Goal: Task Accomplishment & Management: Use online tool/utility

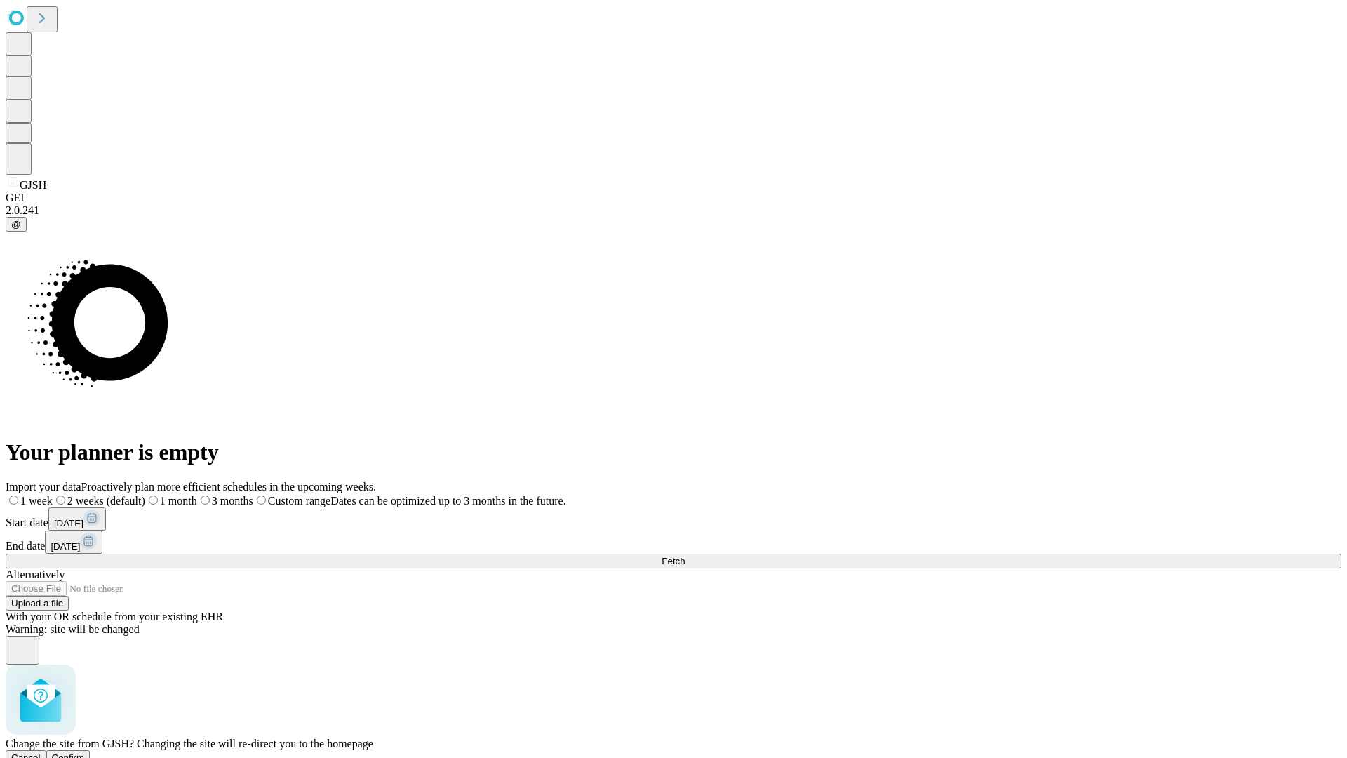
click at [85, 752] on span "Confirm" at bounding box center [68, 757] width 33 height 11
click at [127, 495] on label "2 weeks (default)" at bounding box center [86, 501] width 84 height 12
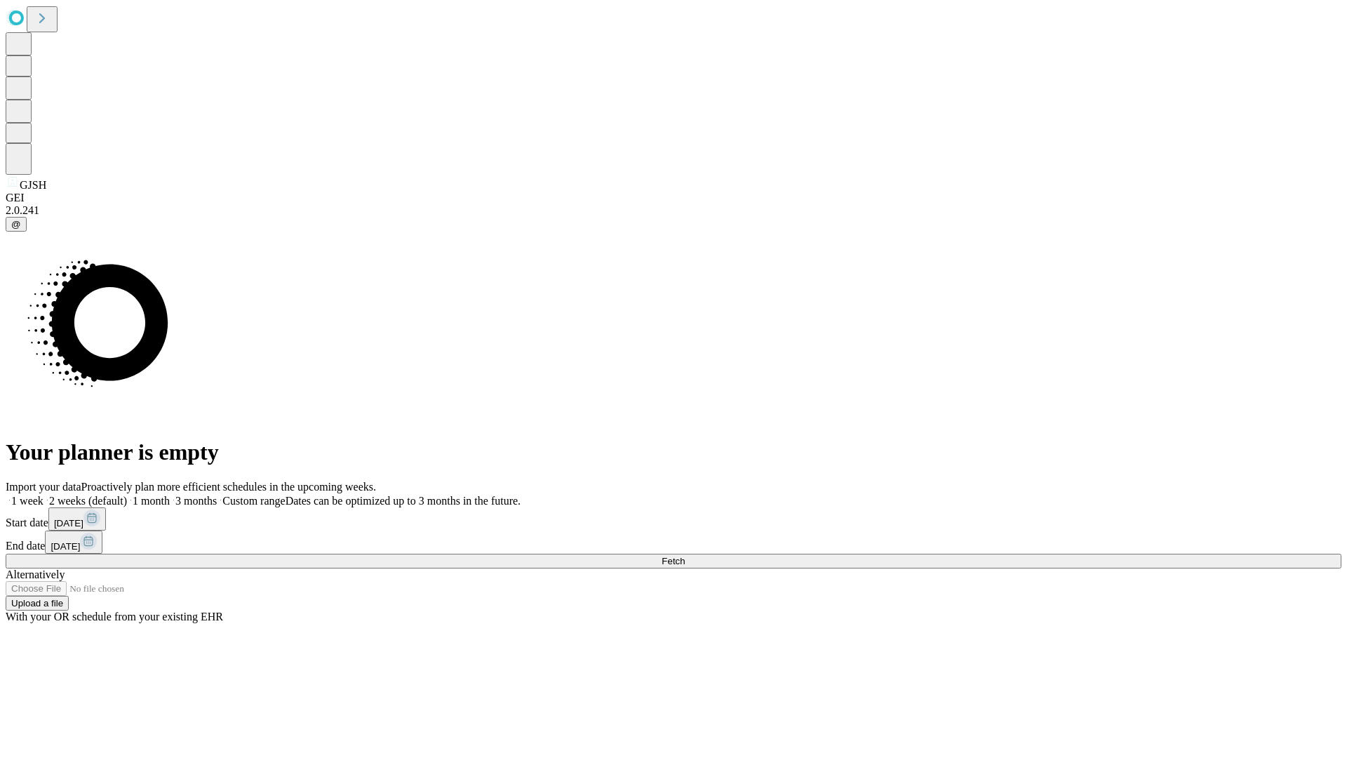
click at [685, 556] on span "Fetch" at bounding box center [673, 561] width 23 height 11
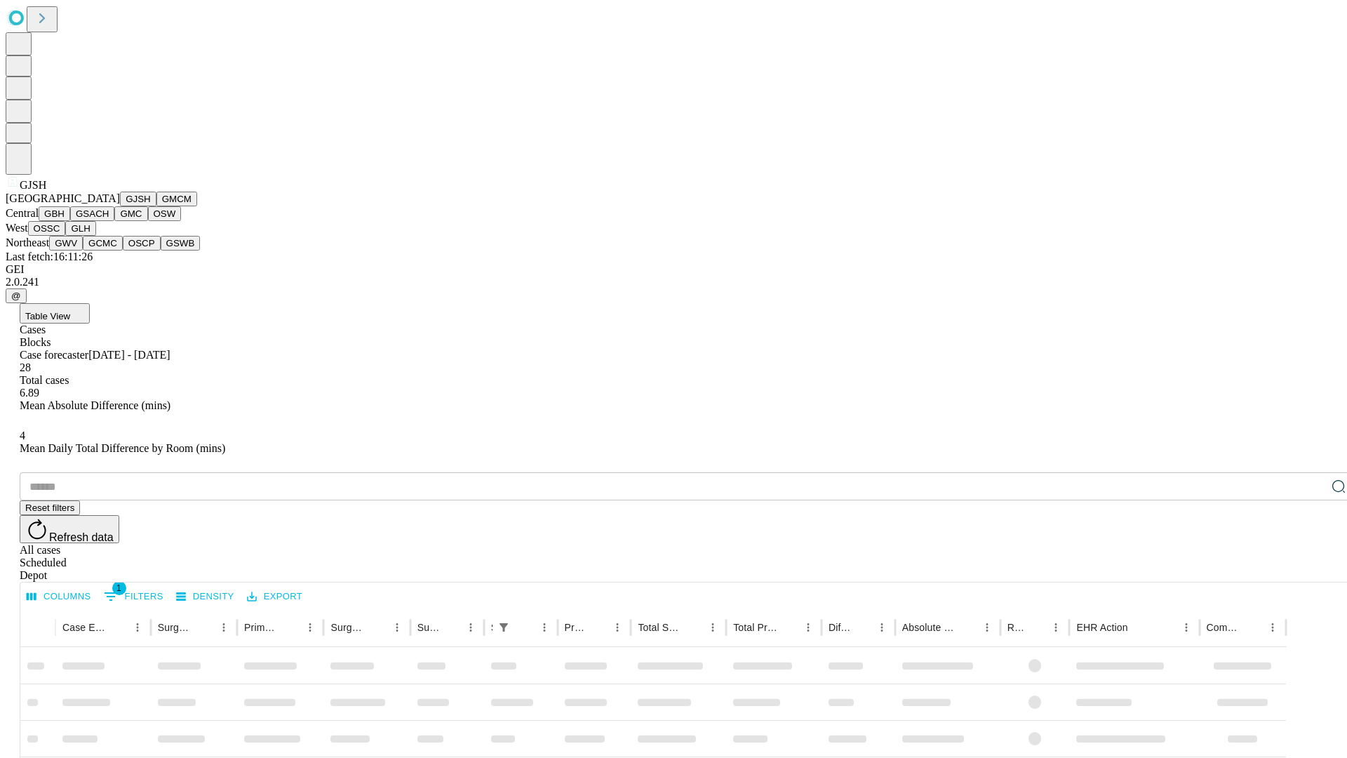
click at [157, 206] on button "GMCM" at bounding box center [177, 199] width 41 height 15
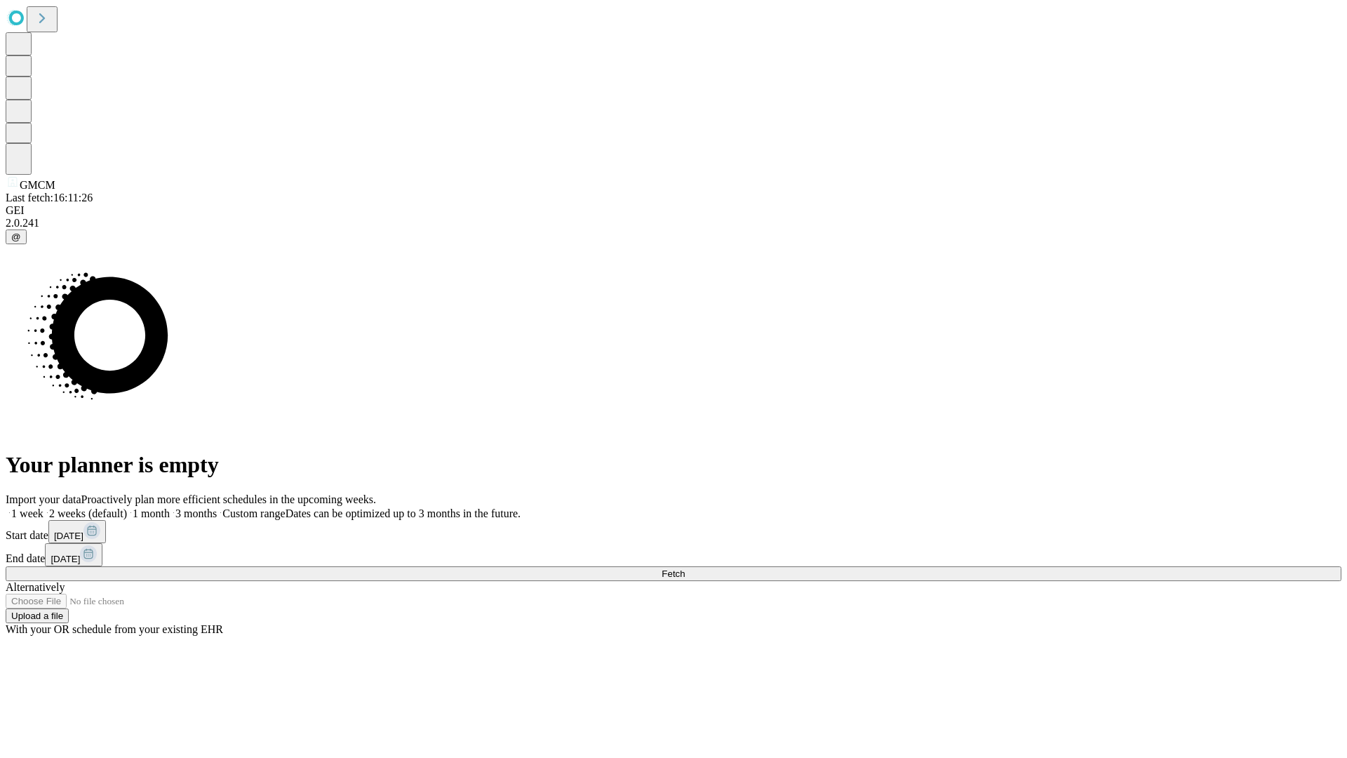
click at [127, 507] on label "2 weeks (default)" at bounding box center [86, 513] width 84 height 12
click at [685, 568] on span "Fetch" at bounding box center [673, 573] width 23 height 11
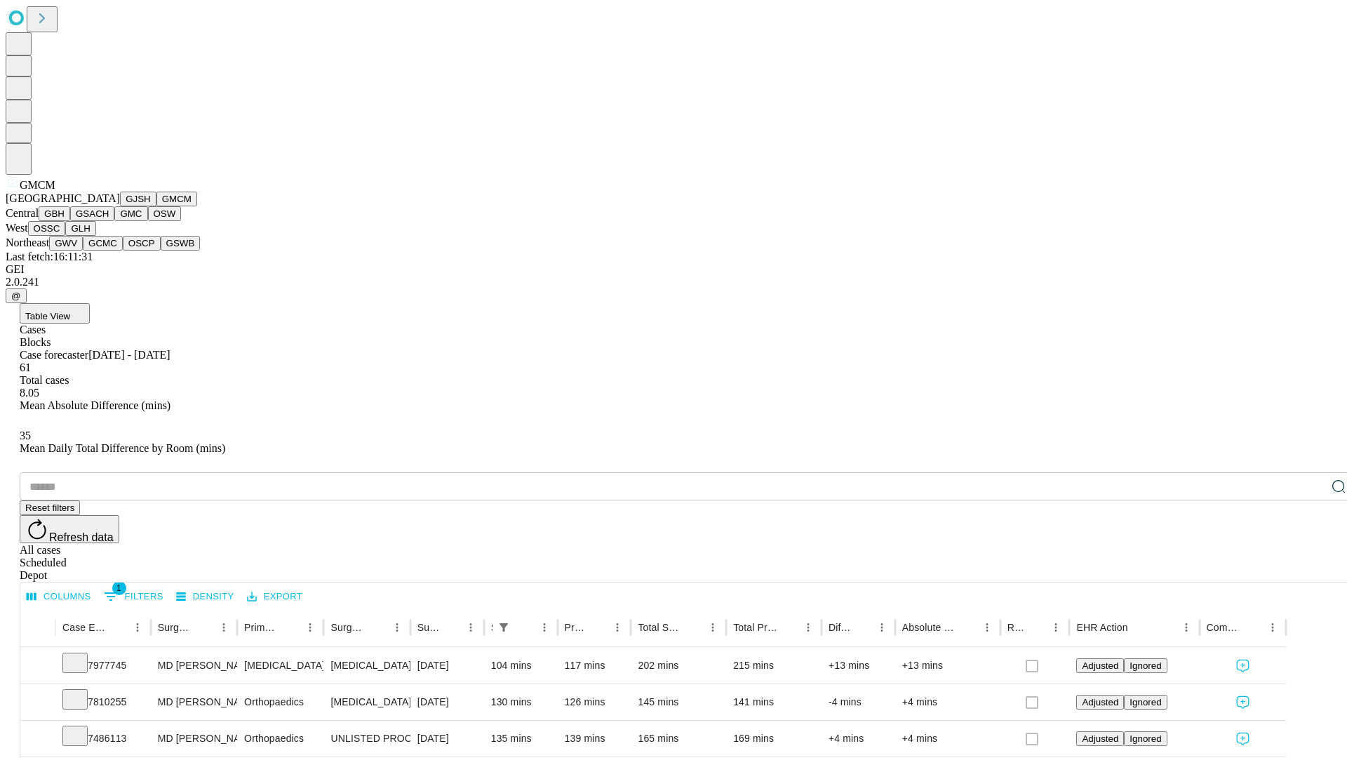
click at [70, 221] on button "GBH" at bounding box center [55, 213] width 32 height 15
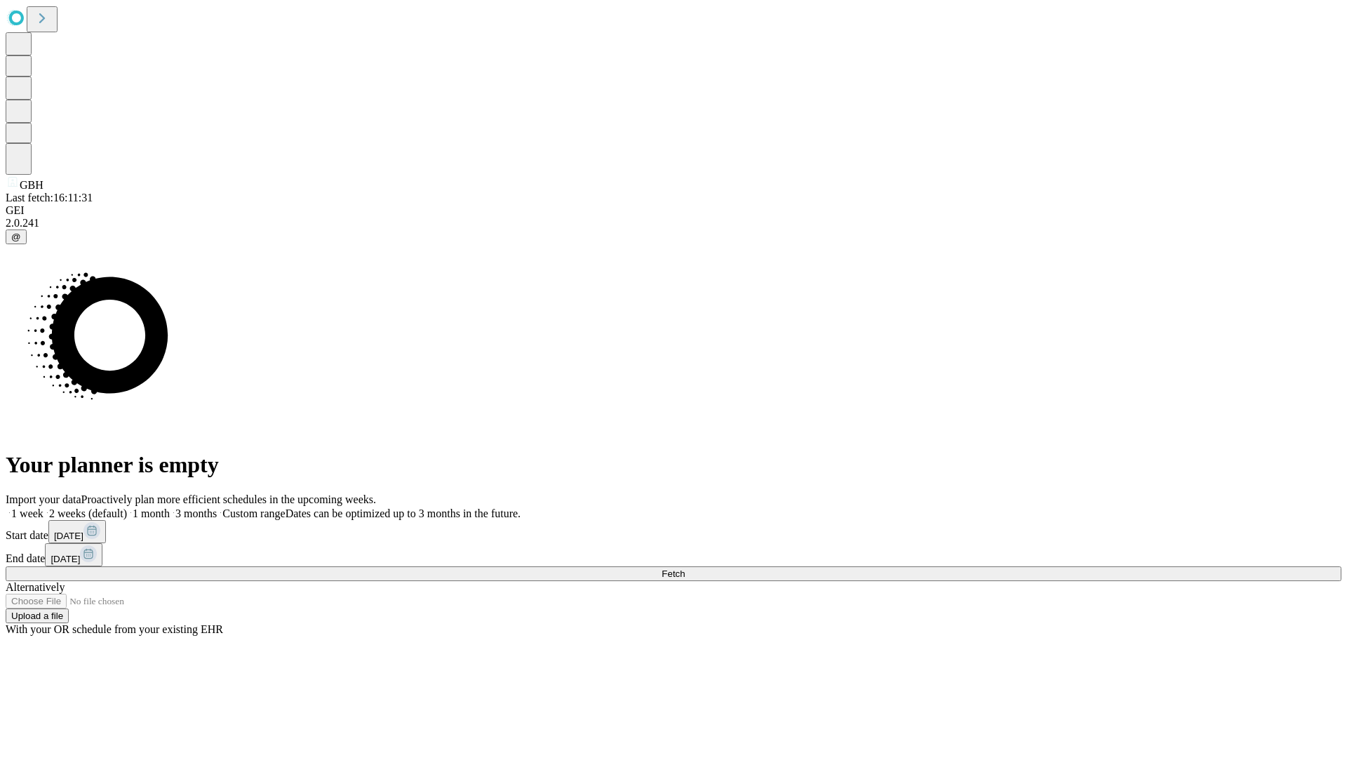
click at [127, 507] on label "2 weeks (default)" at bounding box center [86, 513] width 84 height 12
click at [685, 568] on span "Fetch" at bounding box center [673, 573] width 23 height 11
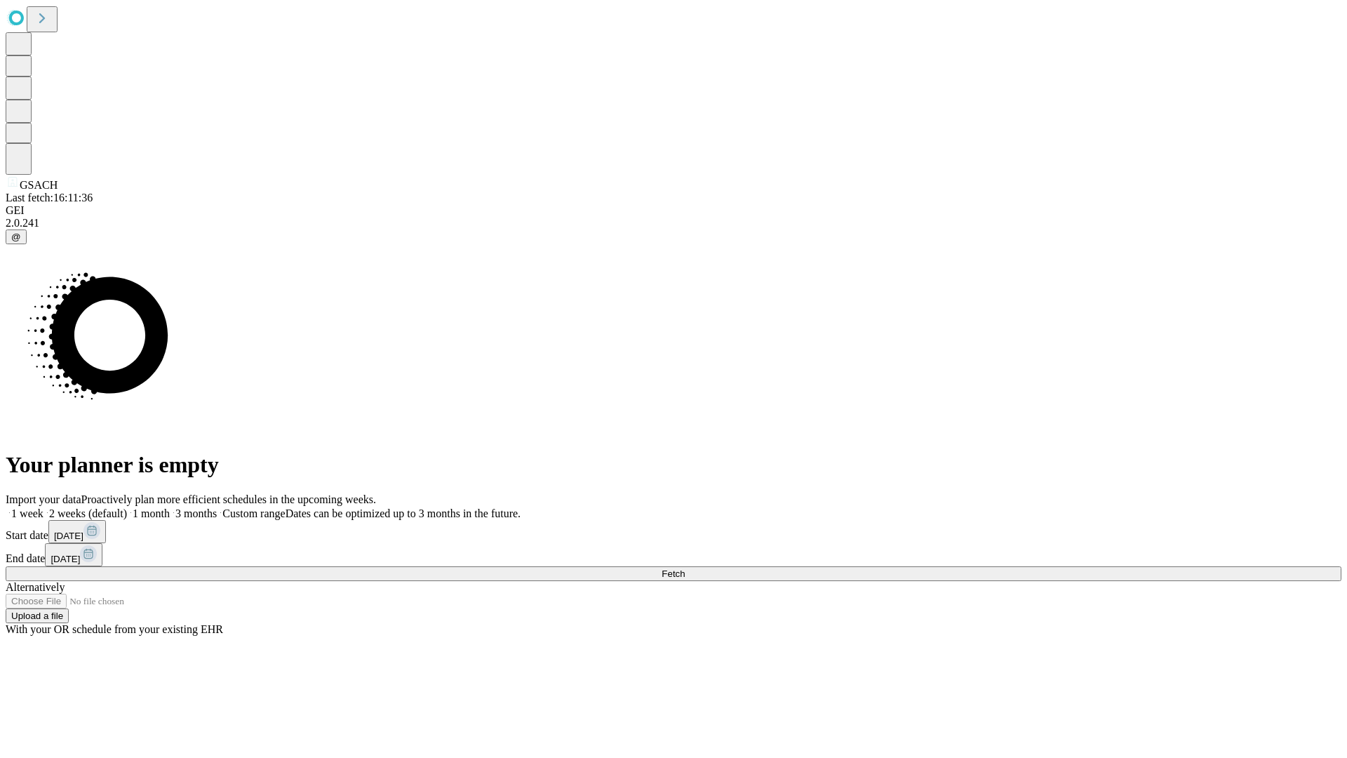
click at [127, 507] on label "2 weeks (default)" at bounding box center [86, 513] width 84 height 12
click at [685, 568] on span "Fetch" at bounding box center [673, 573] width 23 height 11
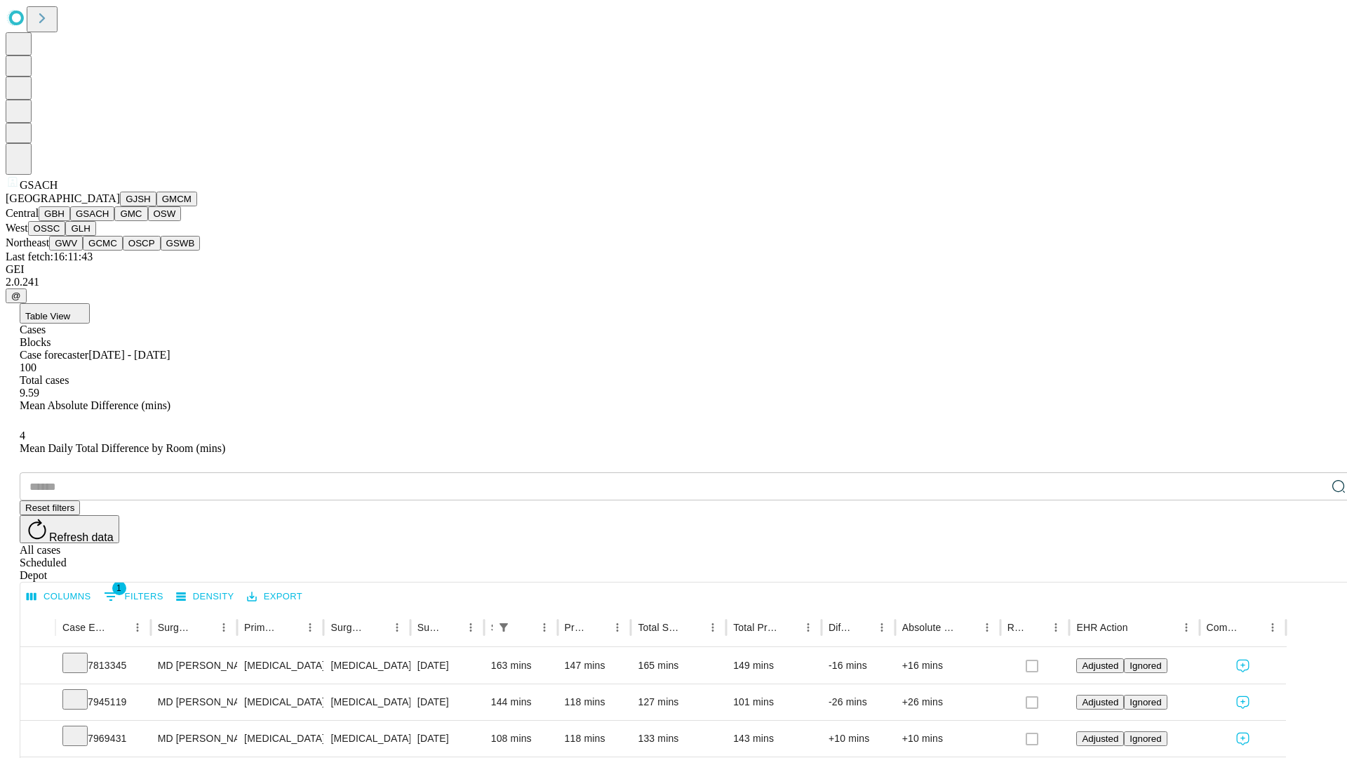
click at [114, 221] on button "GMC" at bounding box center [130, 213] width 33 height 15
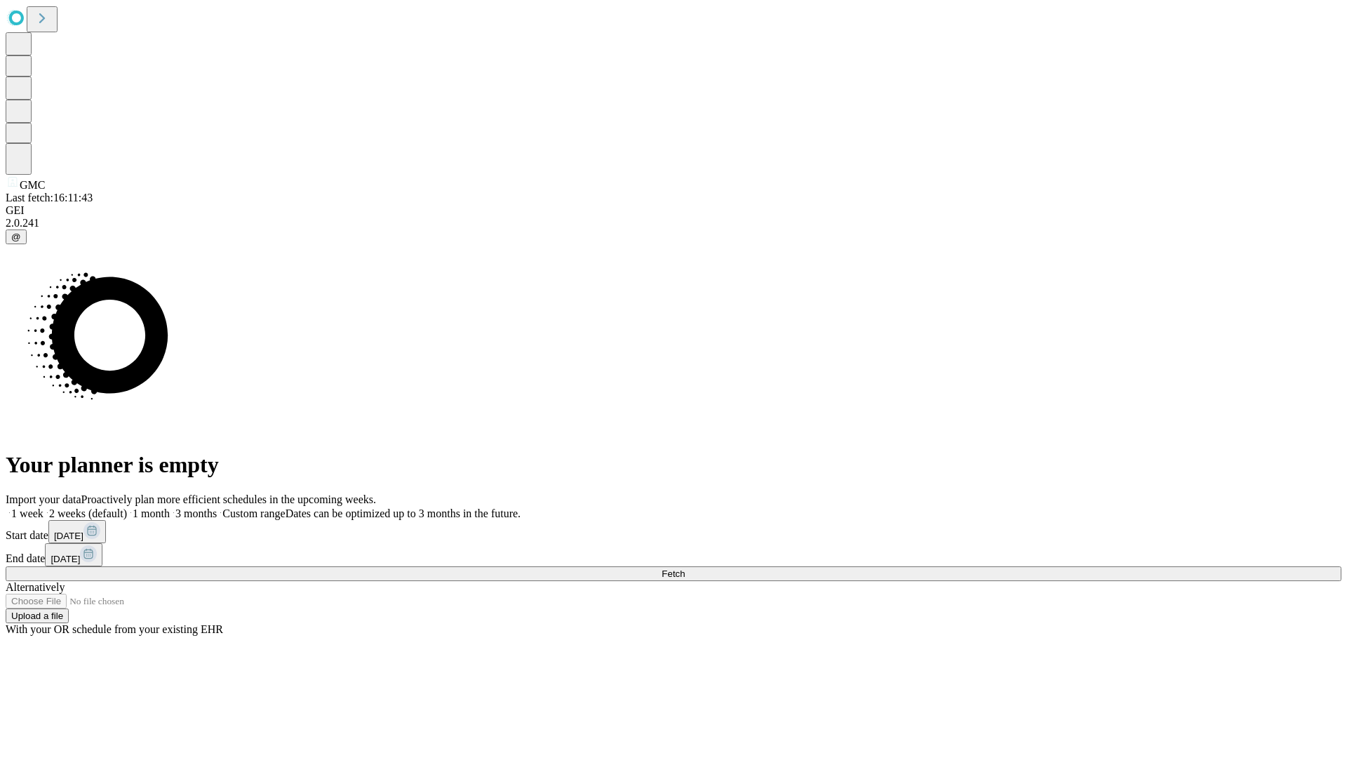
click at [127, 507] on label "2 weeks (default)" at bounding box center [86, 513] width 84 height 12
click at [685, 568] on span "Fetch" at bounding box center [673, 573] width 23 height 11
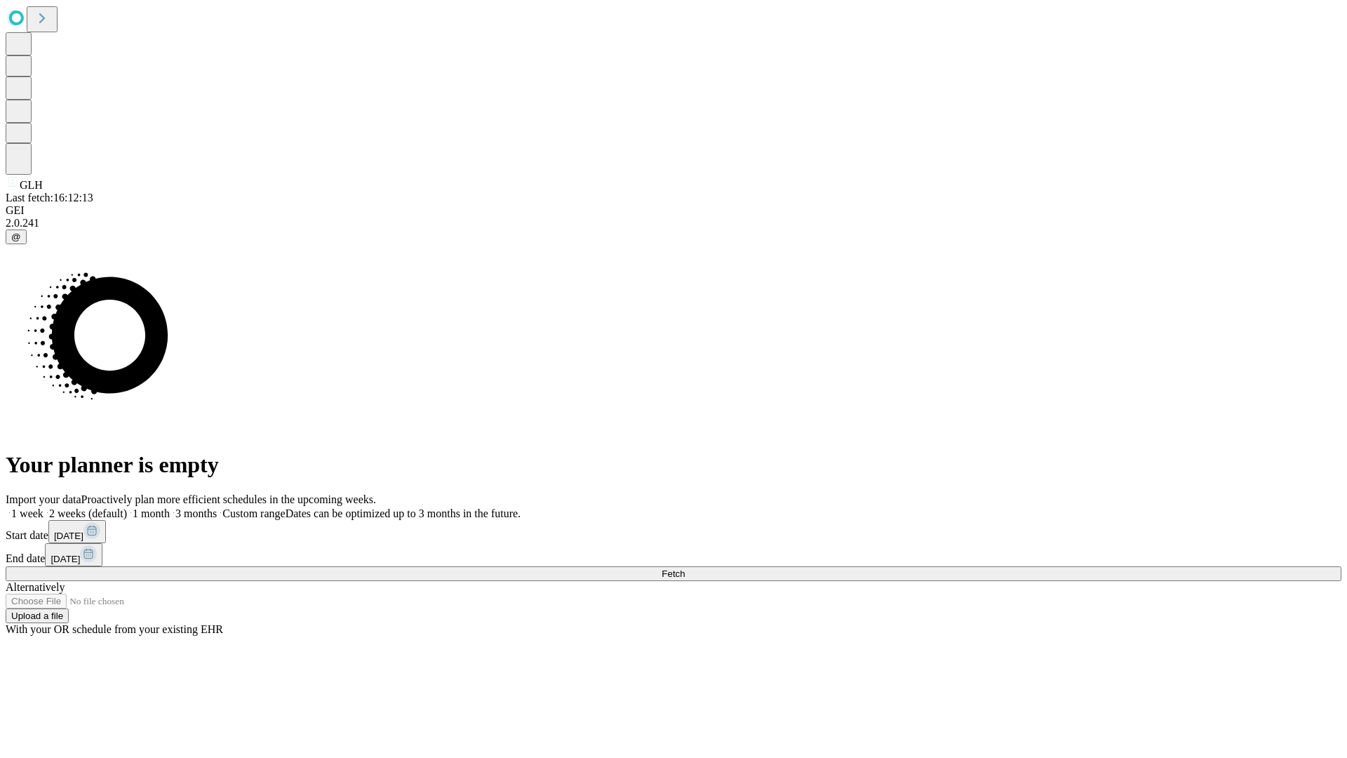
click at [685, 568] on span "Fetch" at bounding box center [673, 573] width 23 height 11
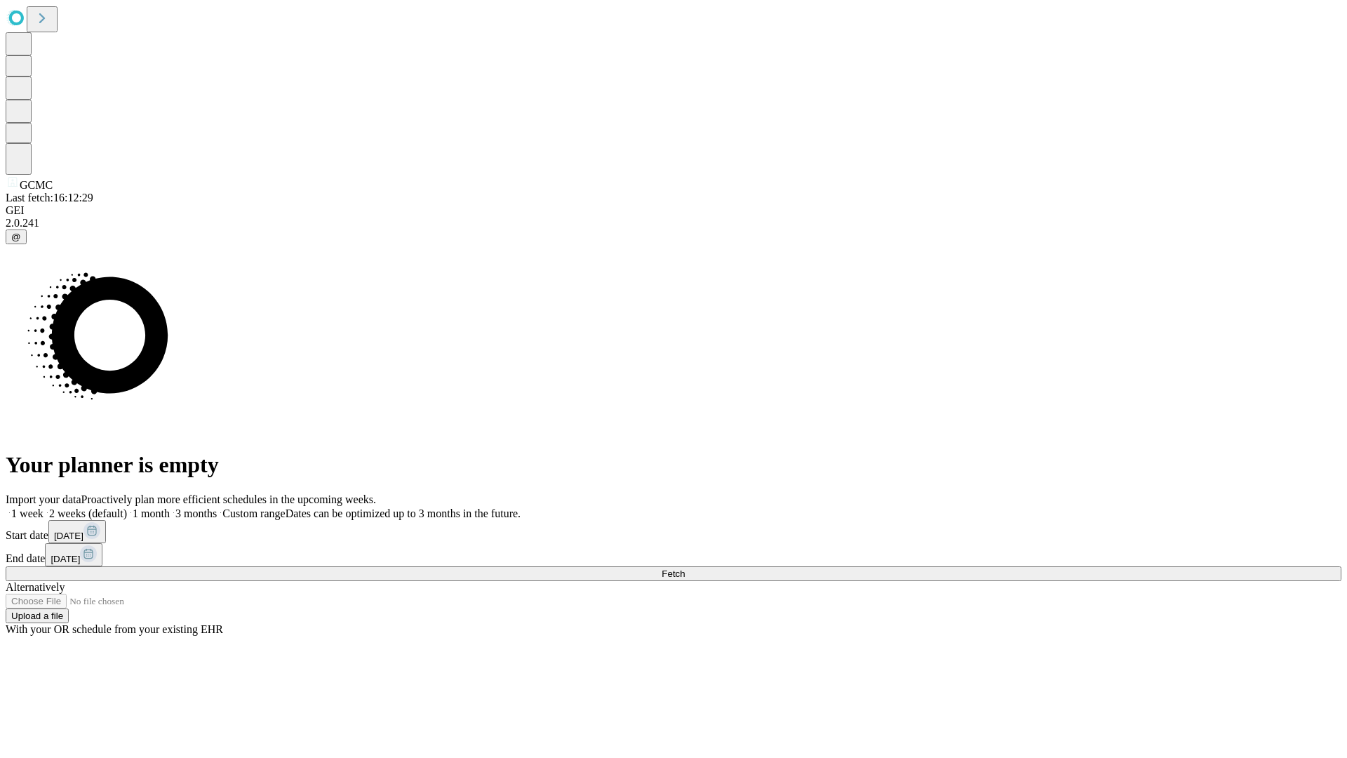
click at [127, 507] on label "2 weeks (default)" at bounding box center [86, 513] width 84 height 12
click at [685, 568] on span "Fetch" at bounding box center [673, 573] width 23 height 11
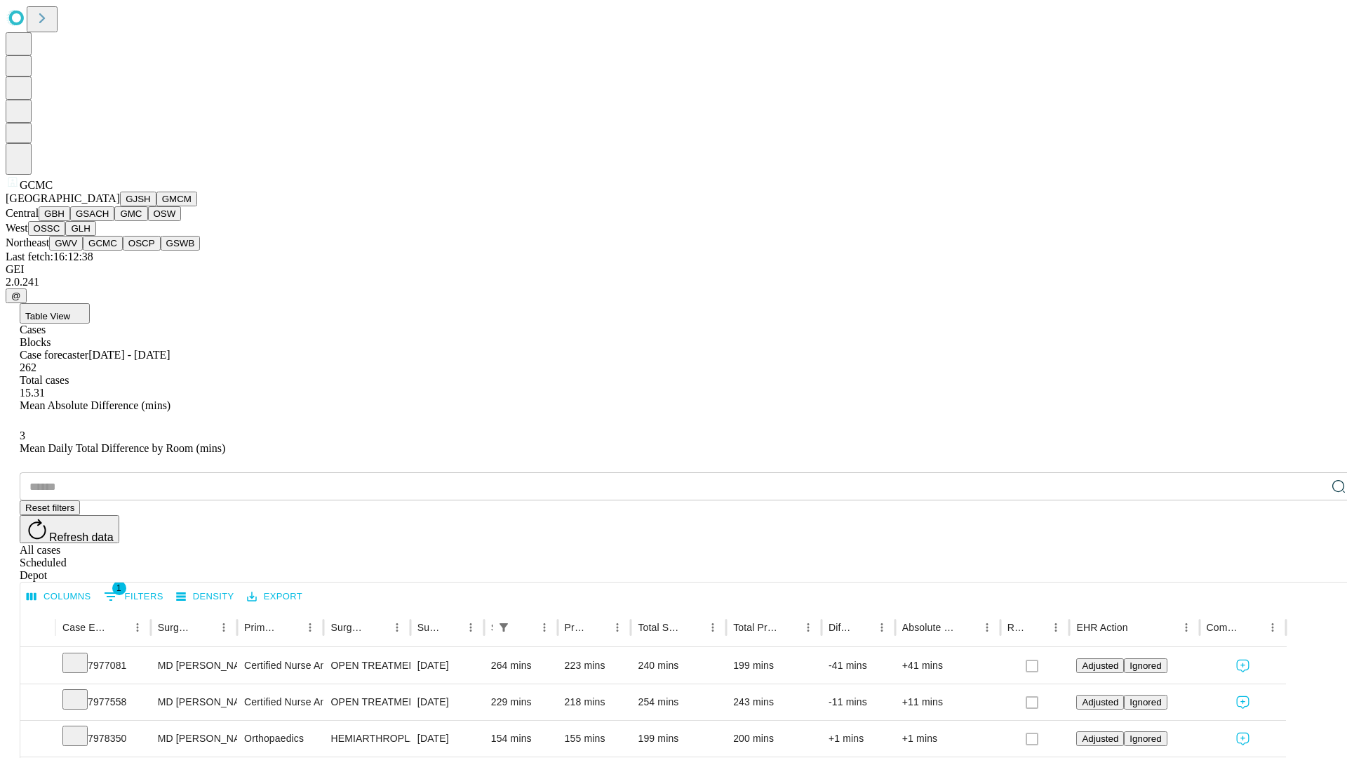
click at [123, 251] on button "OSCP" at bounding box center [142, 243] width 38 height 15
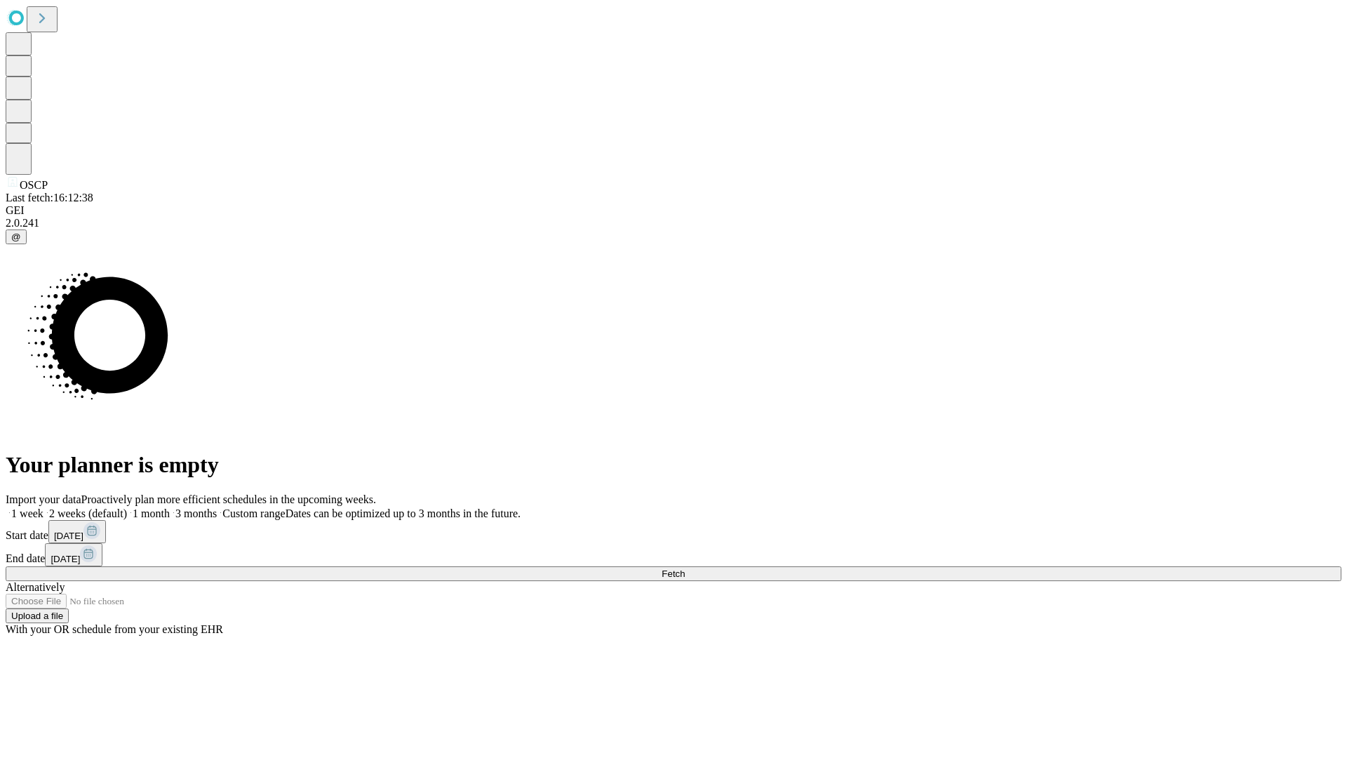
click at [127, 507] on label "2 weeks (default)" at bounding box center [86, 513] width 84 height 12
click at [685, 568] on span "Fetch" at bounding box center [673, 573] width 23 height 11
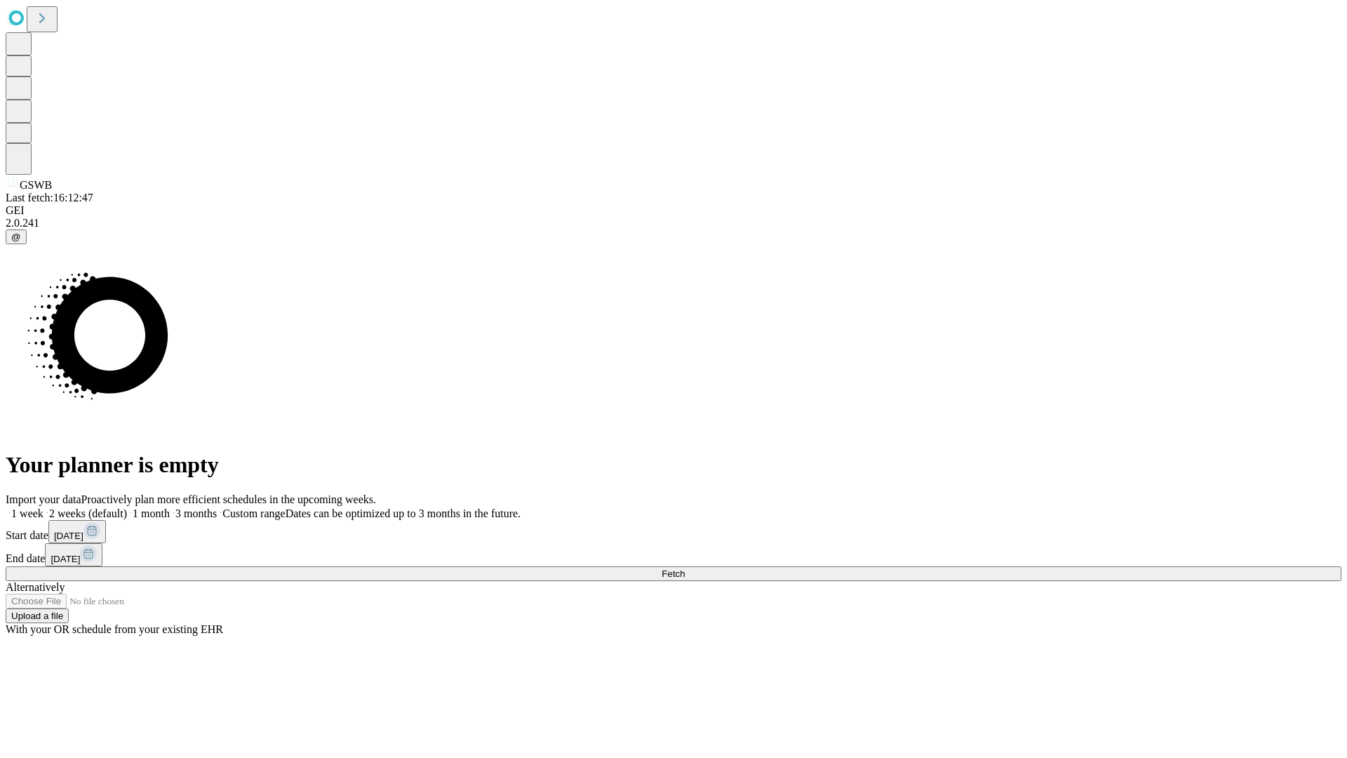
click at [685, 568] on span "Fetch" at bounding box center [673, 573] width 23 height 11
